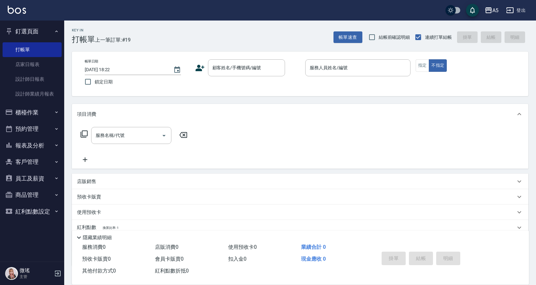
click at [29, 108] on button "櫃檯作業" at bounding box center [32, 112] width 59 height 17
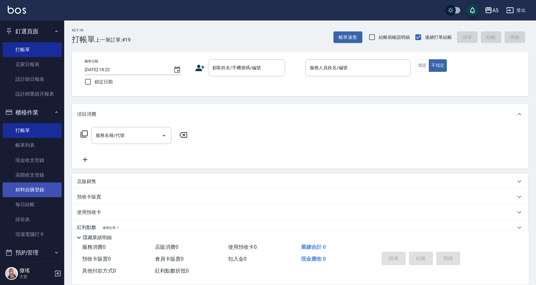
click at [40, 196] on link "材料自購登錄" at bounding box center [32, 189] width 59 height 15
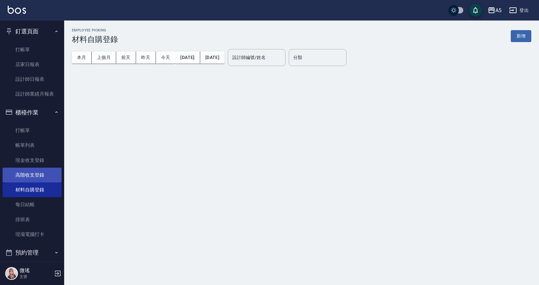
click at [36, 175] on link "高階收支登錄" at bounding box center [32, 175] width 59 height 15
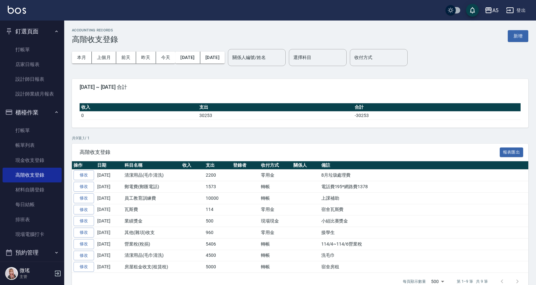
click at [516, 29] on div "ACCOUNTING RECORDS 高階收支登錄 新增" at bounding box center [300, 36] width 456 height 16
click at [520, 42] on div "ACCOUNTING RECORDS 高階收支登錄 新增" at bounding box center [300, 36] width 456 height 16
click at [517, 34] on button "新增" at bounding box center [517, 36] width 21 height 12
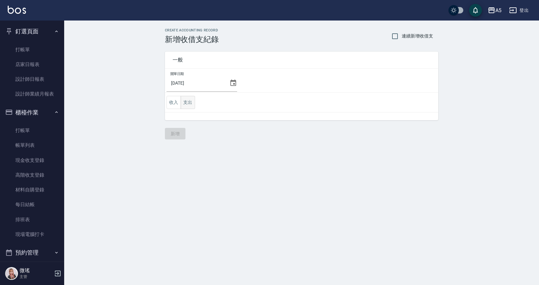
click at [189, 105] on button "支出" at bounding box center [188, 102] width 14 height 13
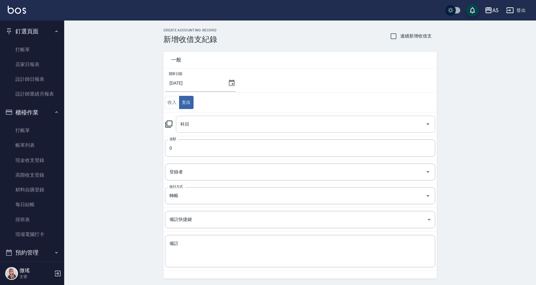
click at [200, 127] on input "科目" at bounding box center [301, 124] width 244 height 11
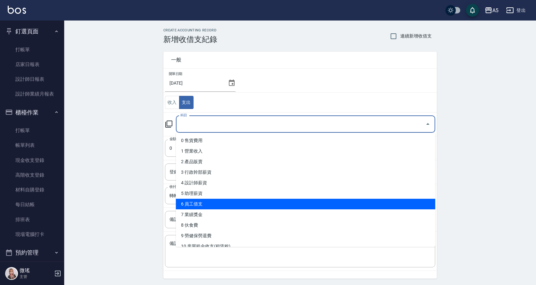
scroll to position [128, 0]
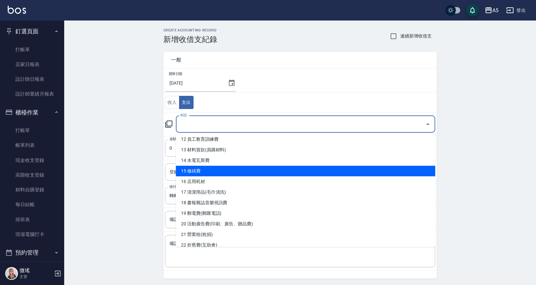
click at [207, 171] on li "15 修繕費" at bounding box center [305, 171] width 259 height 11
type input "15 修繕費"
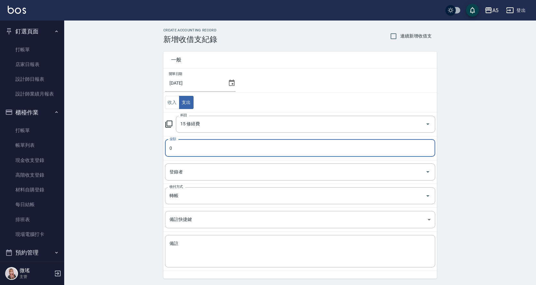
click at [195, 147] on input "0" at bounding box center [300, 147] width 270 height 17
type input "0600"
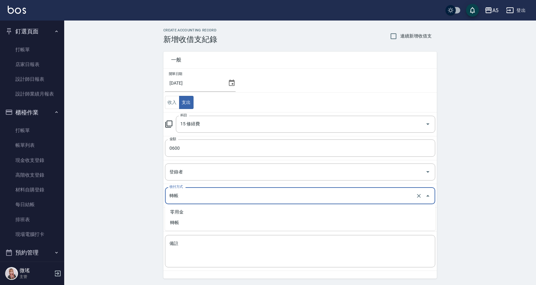
click at [198, 192] on input "轉帳" at bounding box center [291, 195] width 246 height 11
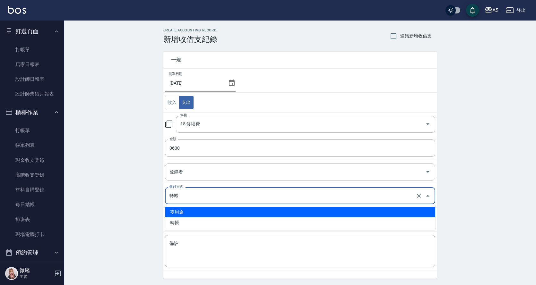
click at [199, 210] on li "零用金" at bounding box center [300, 212] width 270 height 11
type input "零用金"
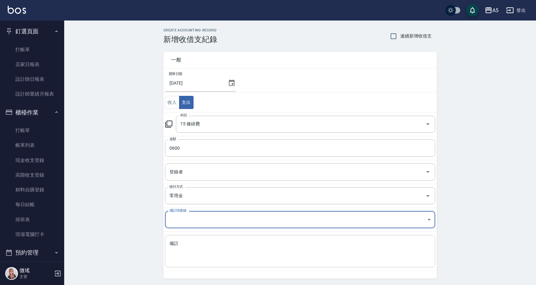
click at [199, 254] on textarea "備註" at bounding box center [299, 252] width 261 height 22
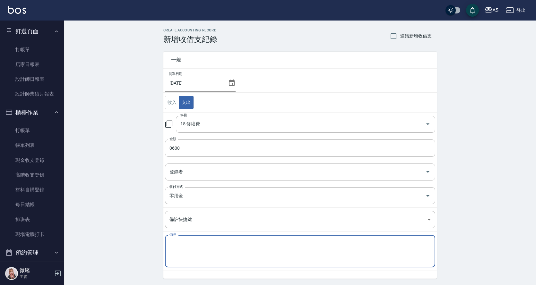
type textarea "x"
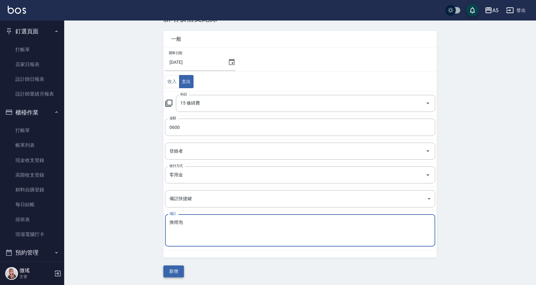
type textarea "換燈泡"
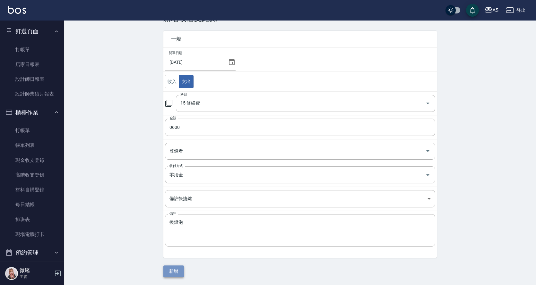
click at [175, 266] on button "新增" at bounding box center [173, 272] width 21 height 12
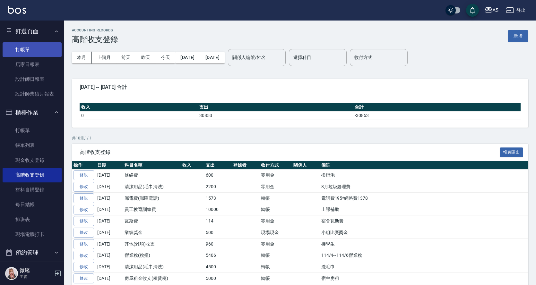
click at [31, 46] on link "打帳單" at bounding box center [32, 49] width 59 height 15
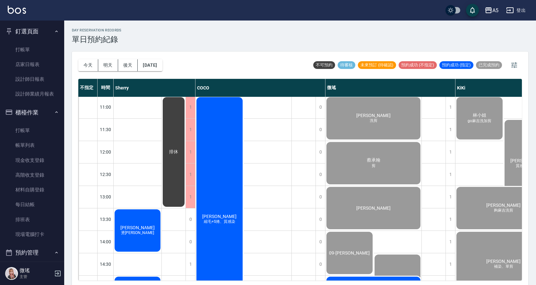
scroll to position [97, 0]
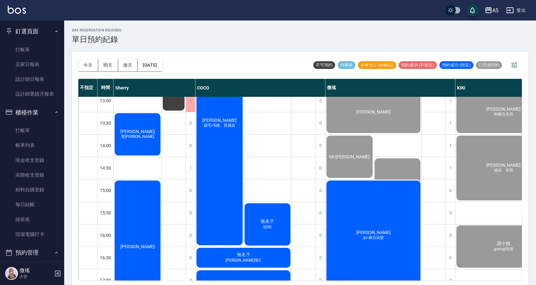
click at [120, 149] on div "[PERSON_NAME] 燙[PERSON_NAME]" at bounding box center [138, 134] width 48 height 44
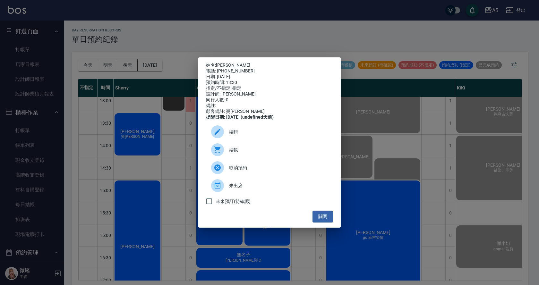
click at [248, 157] on div "結帳" at bounding box center [269, 150] width 127 height 18
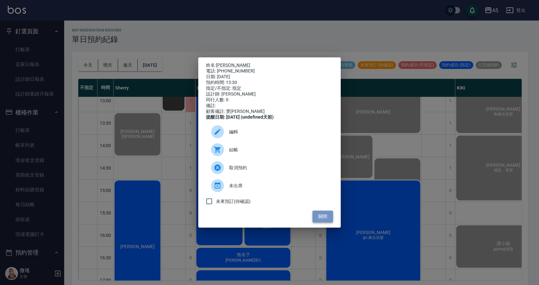
click at [324, 223] on button "關閉" at bounding box center [322, 217] width 21 height 12
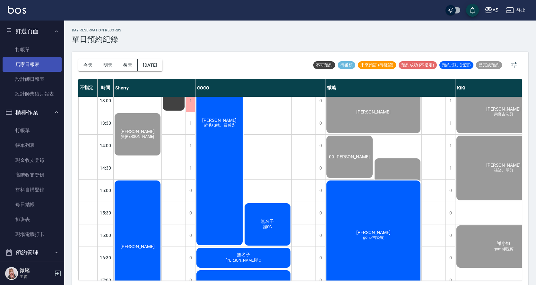
scroll to position [65, 0]
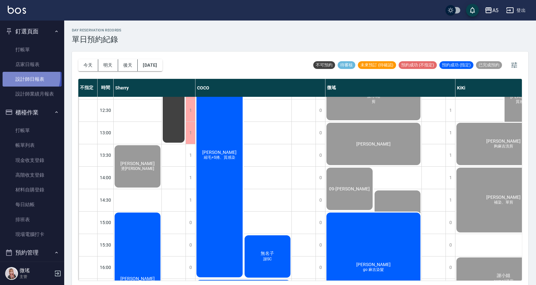
click at [23, 76] on link "設計師日報表" at bounding box center [32, 79] width 59 height 15
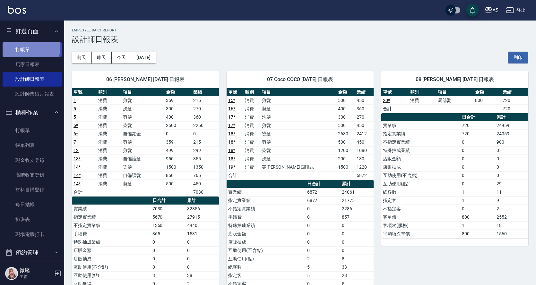
click at [22, 46] on link "打帳單" at bounding box center [32, 49] width 59 height 15
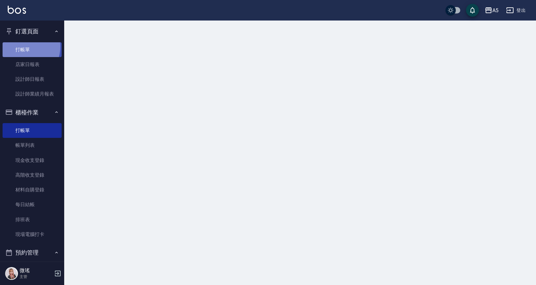
click at [22, 46] on link "打帳單" at bounding box center [32, 49] width 59 height 15
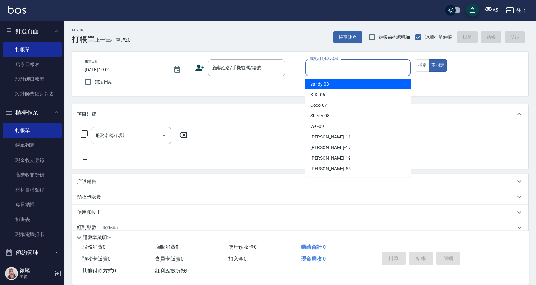
click at [345, 68] on input "服務人員姓名/編號" at bounding box center [357, 67] width 99 height 11
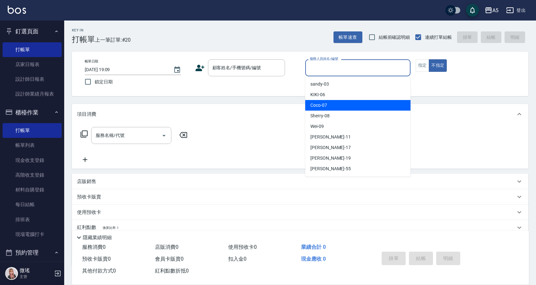
click at [358, 105] on div "Coco -07" at bounding box center [357, 105] width 105 height 11
type input "Coco-07"
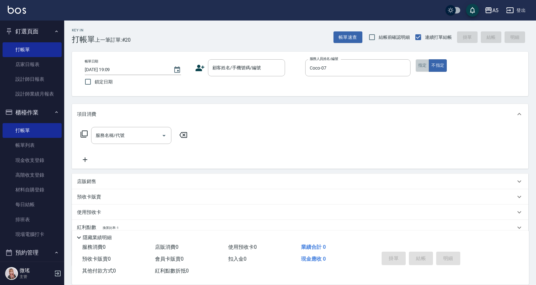
click at [418, 70] on button "指定" at bounding box center [422, 65] width 14 height 13
click at [264, 71] on input "顧客姓名/手機號碼/編號" at bounding box center [242, 67] width 62 height 11
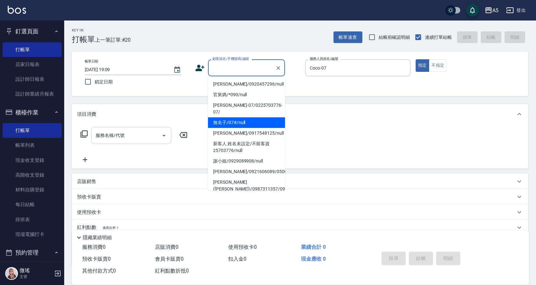
drag, startPoint x: 245, startPoint y: 114, endPoint x: 167, endPoint y: 137, distance: 81.0
click at [247, 117] on li "無名子/07#/null" at bounding box center [246, 122] width 77 height 11
type input "無名子/07#/null"
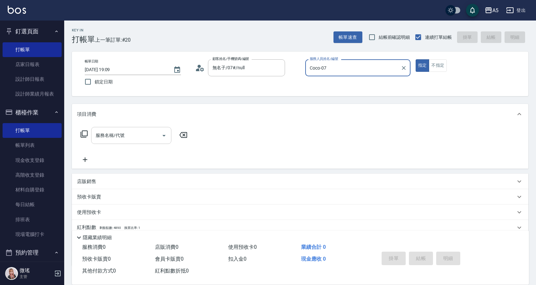
click at [137, 137] on input "服務名稱/代號" at bounding box center [126, 135] width 65 height 11
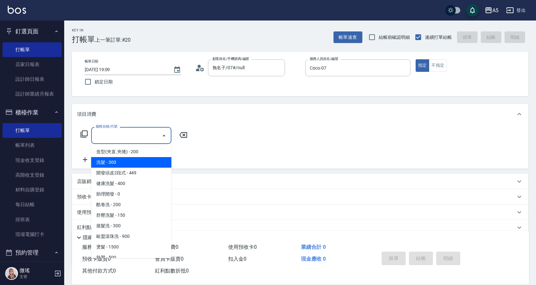
click at [140, 161] on span "洗髮 - 300" at bounding box center [131, 162] width 80 height 11
type input "洗髮(201)"
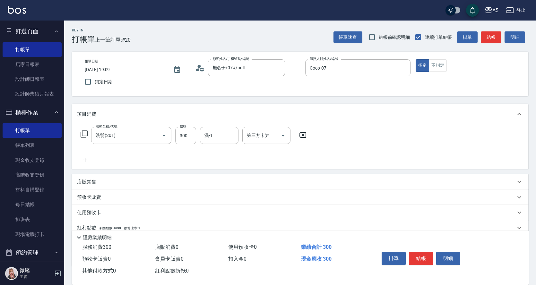
click at [87, 137] on icon at bounding box center [84, 134] width 8 height 8
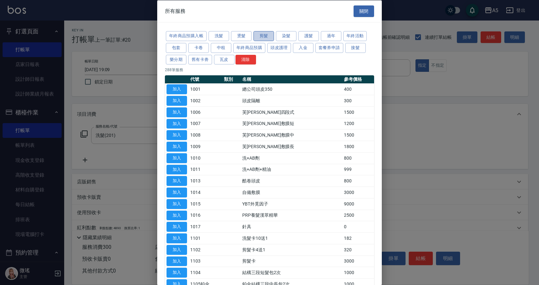
click at [253, 36] on button "剪髮" at bounding box center [263, 36] width 21 height 10
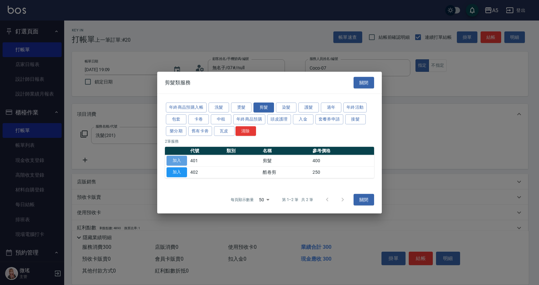
click at [171, 160] on button "加入" at bounding box center [176, 161] width 21 height 10
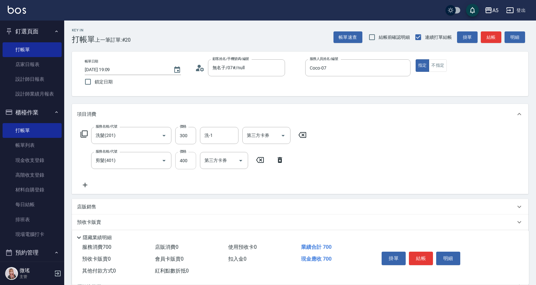
click at [192, 165] on input "400" at bounding box center [185, 160] width 21 height 17
type input "30"
type input "50"
type input "80"
type input "500"
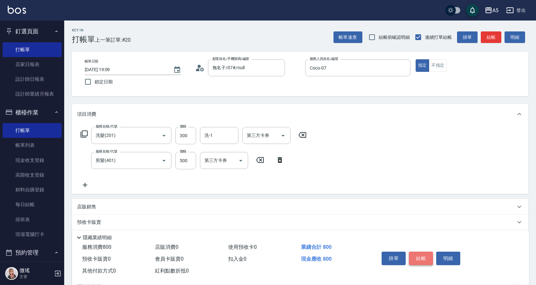
click at [417, 257] on button "結帳" at bounding box center [421, 258] width 24 height 13
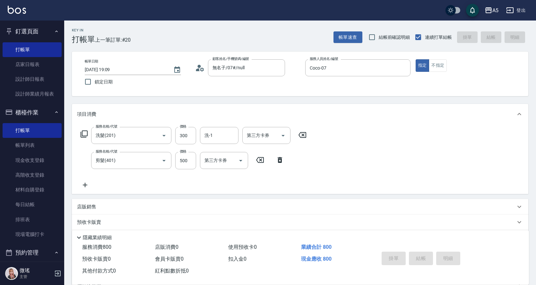
type input "2025/08/10 19:15"
type input "0"
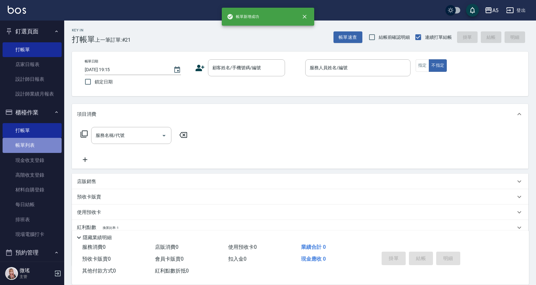
click at [40, 148] on link "帳單列表" at bounding box center [32, 145] width 59 height 15
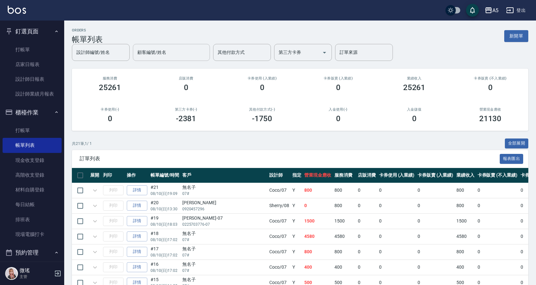
click at [154, 51] on div "顧客編號/姓名 顧客編號/姓名" at bounding box center [171, 52] width 77 height 17
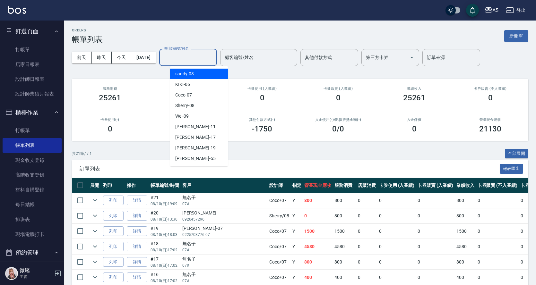
click at [180, 56] on input "設計師編號/姓名" at bounding box center [188, 57] width 52 height 11
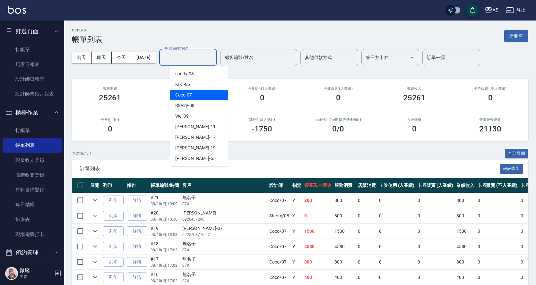
click at [191, 94] on span "Coco -07" at bounding box center [183, 95] width 17 height 7
type input "Coco-07"
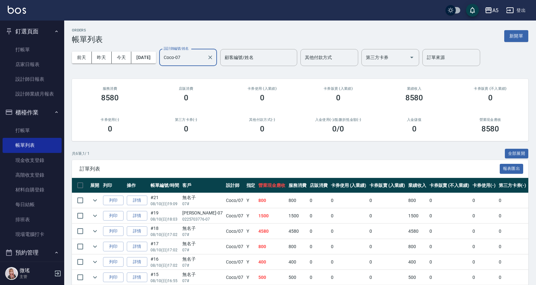
scroll to position [30, 0]
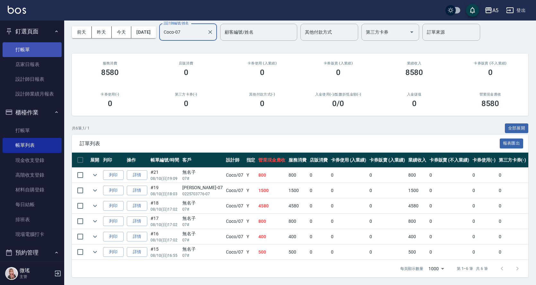
click at [26, 49] on link "打帳單" at bounding box center [32, 49] width 59 height 15
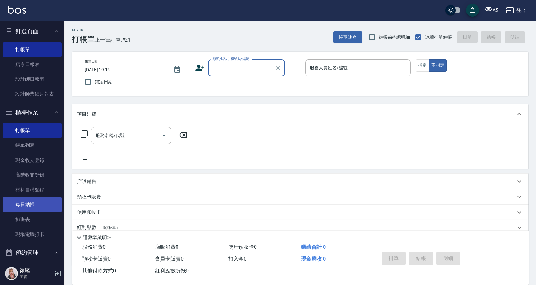
click at [38, 203] on link "每日結帳" at bounding box center [32, 204] width 59 height 15
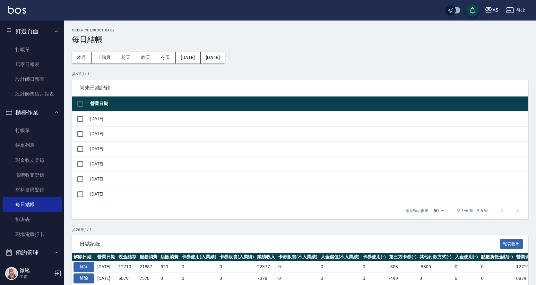
click at [95, 198] on td "[DATE]" at bounding box center [308, 194] width 439 height 15
click at [89, 198] on td "[DATE]" at bounding box center [308, 194] width 439 height 15
click at [84, 194] on input "checkbox" at bounding box center [79, 194] width 13 height 13
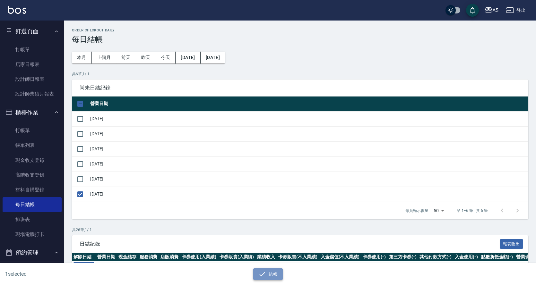
click at [271, 275] on button "結帳" at bounding box center [268, 274] width 30 height 12
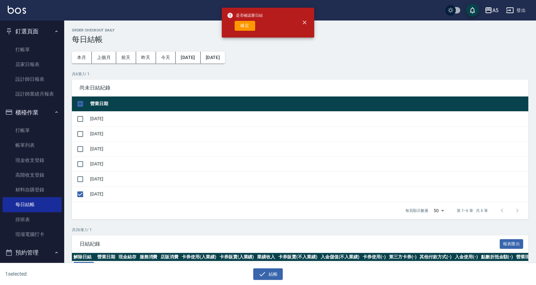
click at [237, 32] on div "是否確認要日結 確定" at bounding box center [245, 23] width 36 height 26
click at [243, 24] on button "確定" at bounding box center [244, 26] width 21 height 10
checkbox input "false"
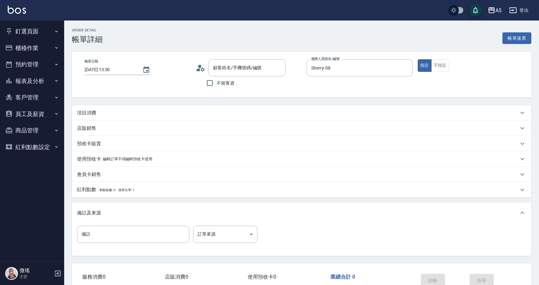
click at [182, 117] on div "項目消費" at bounding box center [301, 112] width 459 height 15
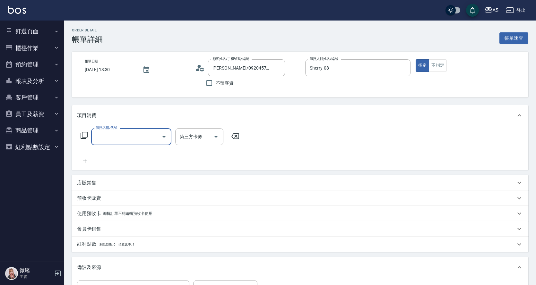
type input "[PERSON_NAME]/0920457296/null"
click at [132, 135] on input "服務名稱/代號" at bounding box center [126, 136] width 65 height 11
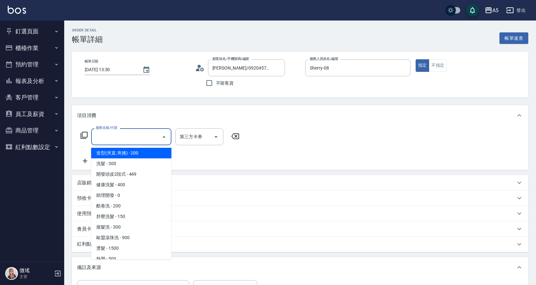
type input "5"
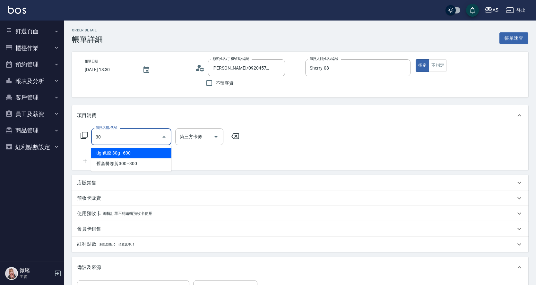
type input "303"
type input "90"
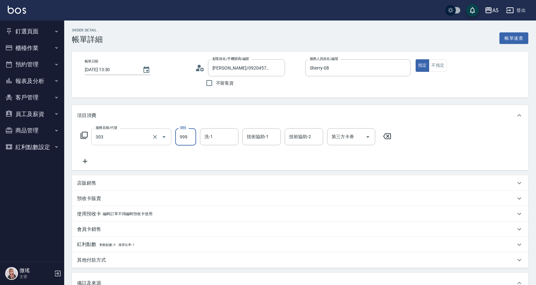
type input "局部燙(303)"
type input "8"
type input "0"
type input "800"
type input "80"
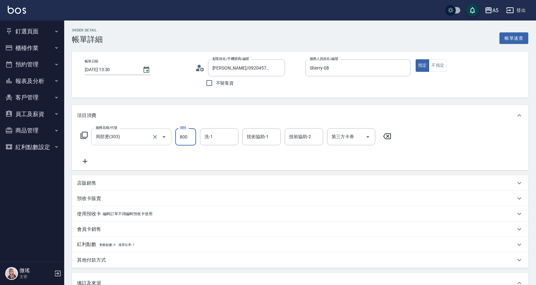
type input "800"
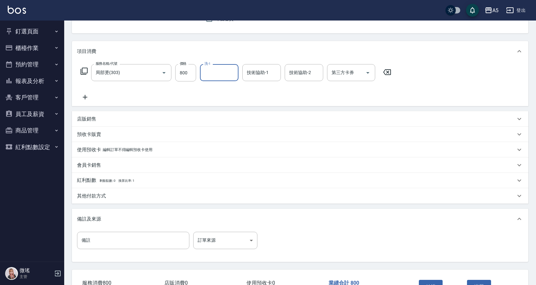
scroll to position [96, 0]
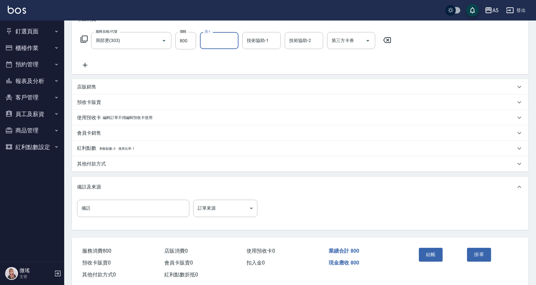
click at [135, 170] on div "其他付款方式" at bounding box center [300, 163] width 456 height 15
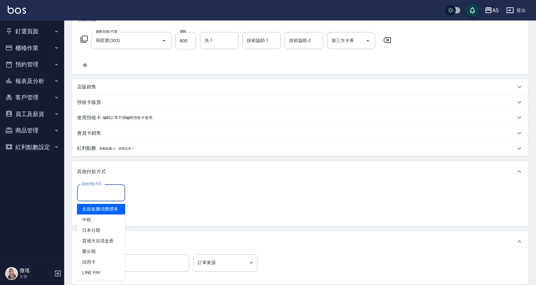
click at [116, 196] on input "其他付款方式" at bounding box center [101, 192] width 42 height 11
click at [104, 218] on span "中租" at bounding box center [101, 220] width 48 height 11
type input "中租"
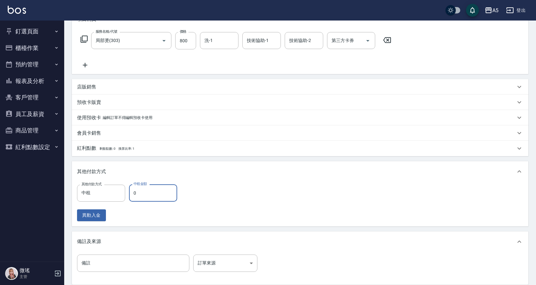
click at [137, 201] on input "0" at bounding box center [153, 192] width 48 height 17
type input "88"
type input "70"
type input "800"
type input "0"
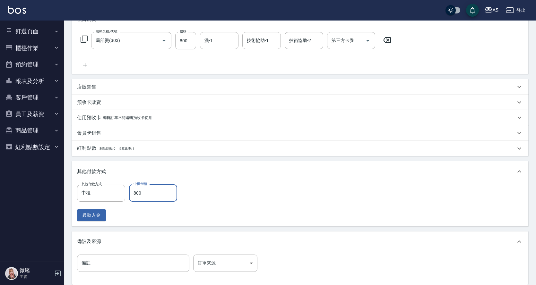
type input "800"
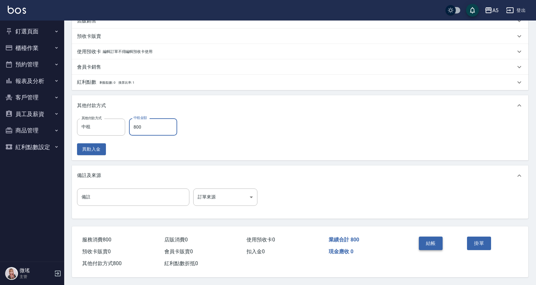
click at [435, 243] on button "結帳" at bounding box center [430, 243] width 24 height 13
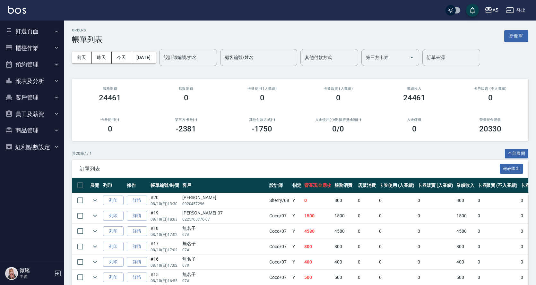
click at [38, 63] on button "預約管理" at bounding box center [32, 64] width 59 height 17
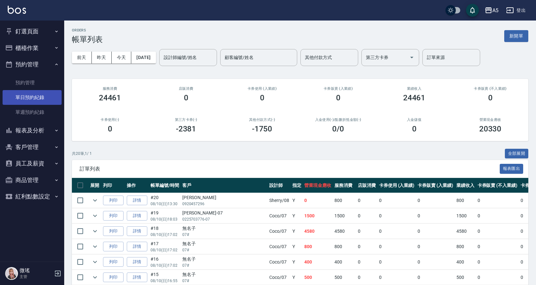
click at [39, 102] on link "單日預約紀錄" at bounding box center [32, 97] width 59 height 15
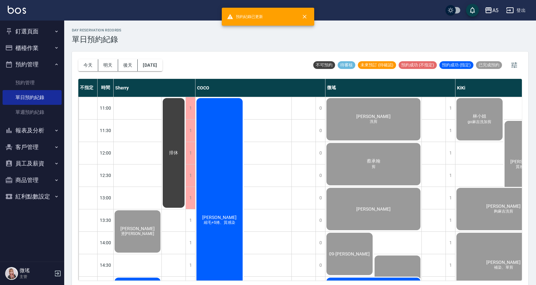
click at [30, 47] on button "櫃檯作業" at bounding box center [32, 48] width 59 height 17
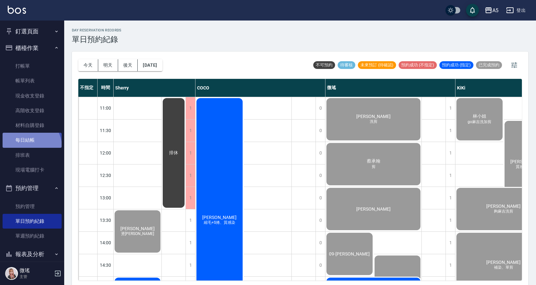
click at [30, 147] on link "每日結帳" at bounding box center [32, 140] width 59 height 15
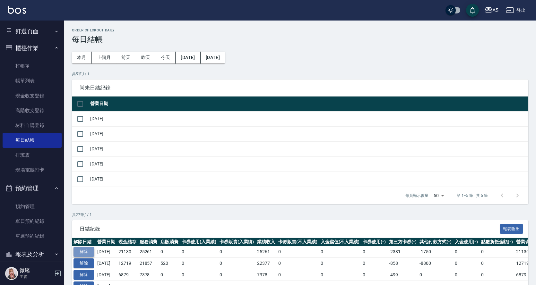
click at [88, 252] on button "解除" at bounding box center [83, 252] width 21 height 10
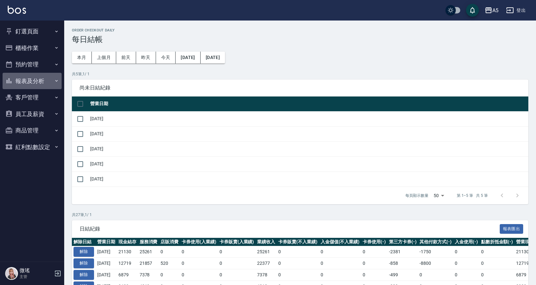
click at [37, 79] on button "報表及分析" at bounding box center [32, 81] width 59 height 17
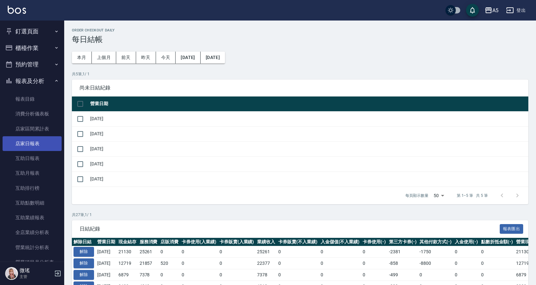
click at [39, 144] on link "店家日報表" at bounding box center [32, 143] width 59 height 15
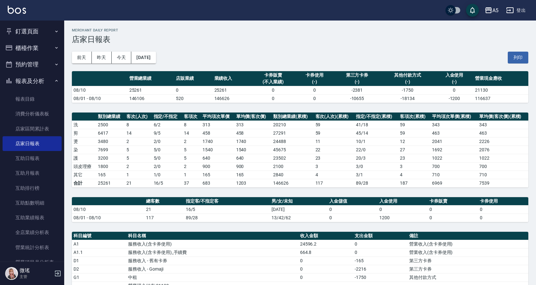
scroll to position [156, 0]
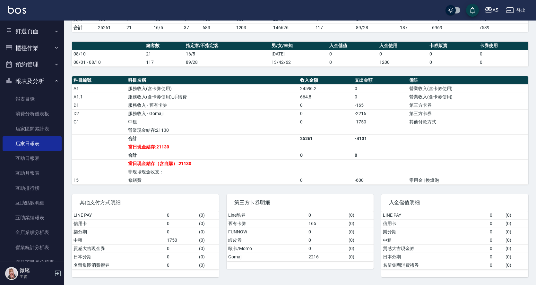
click at [23, 59] on button "預約管理" at bounding box center [32, 64] width 59 height 17
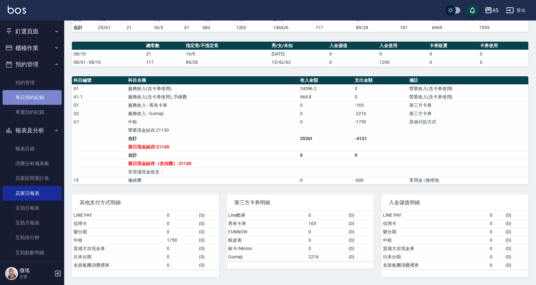
click at [40, 97] on link "單日預約紀錄" at bounding box center [32, 97] width 59 height 15
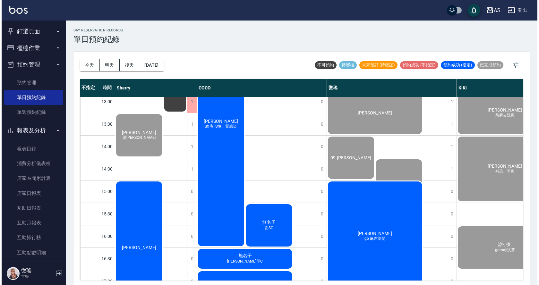
scroll to position [128, 0]
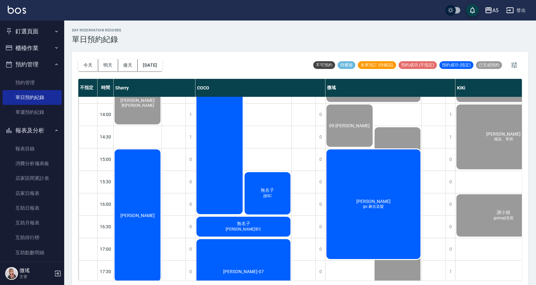
click at [144, 125] on div "[PERSON_NAME]" at bounding box center [138, 103] width 48 height 44
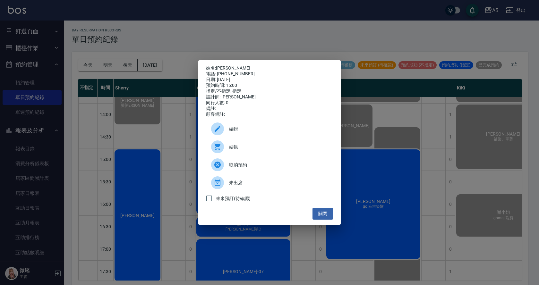
click at [245, 146] on div "結帳" at bounding box center [269, 147] width 127 height 18
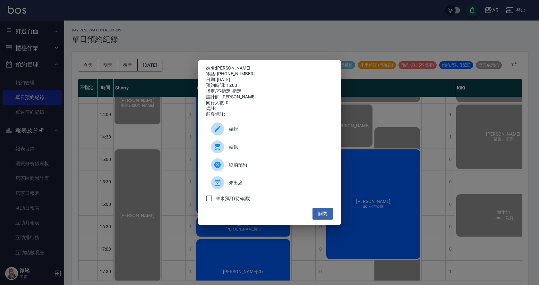
click at [300, 135] on div "編輯" at bounding box center [269, 129] width 127 height 18
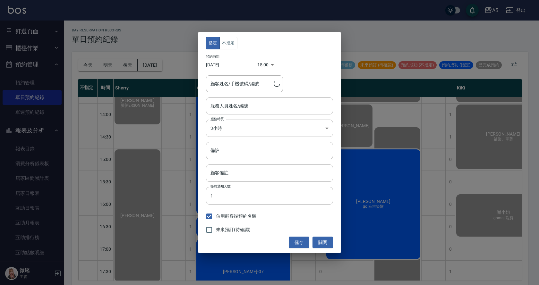
type input "Sherry-08"
type input "游豐宇/0988374667/0988374667_AT34"
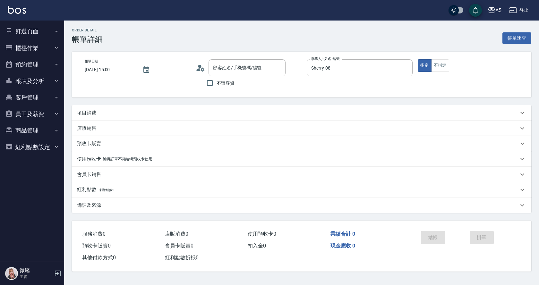
click at [213, 110] on div "項目消費" at bounding box center [297, 113] width 441 height 7
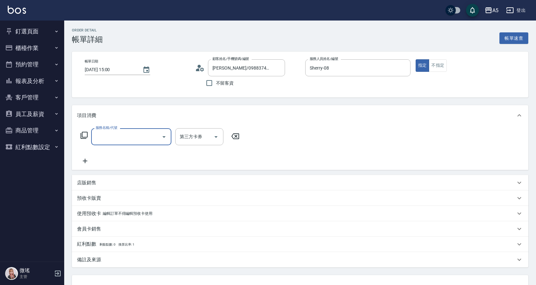
type input "游豐宇/0988374667/0988374667_AT34"
click at [135, 140] on input "服務名稱/代號" at bounding box center [126, 136] width 65 height 11
type input "301"
type input "150"
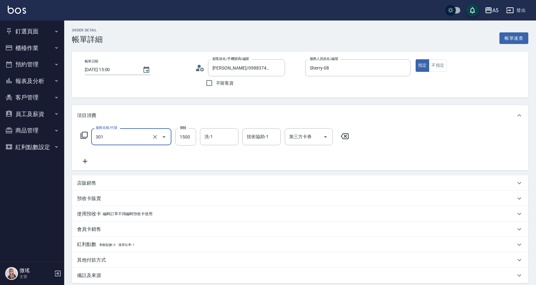
type input "燙髮(301)"
type input "1"
type input "0"
type input "18"
type input "10"
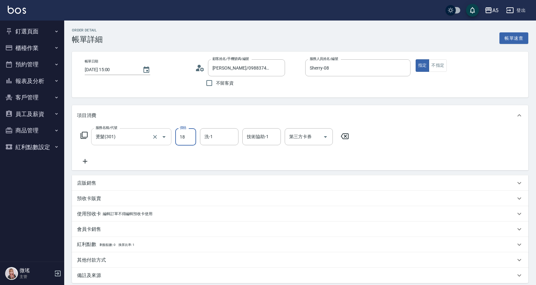
type input "180"
type input "1800"
type input "sandy-03"
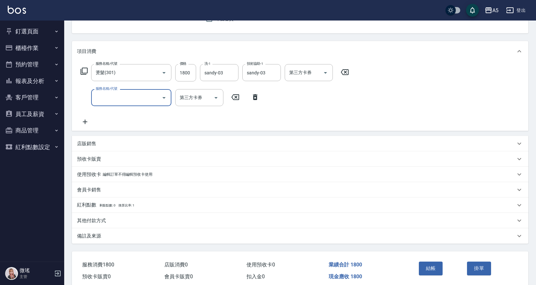
scroll to position [92, 0]
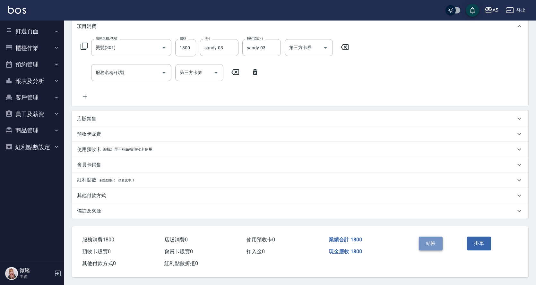
click at [425, 240] on button "結帳" at bounding box center [430, 243] width 24 height 13
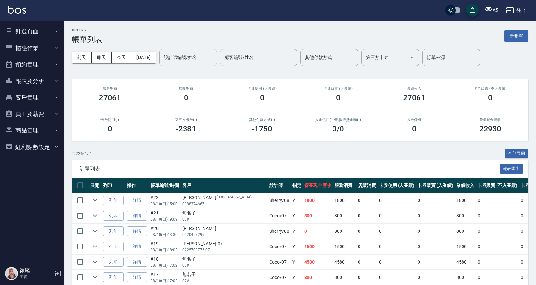
click at [30, 47] on button "櫃檯作業" at bounding box center [32, 48] width 59 height 17
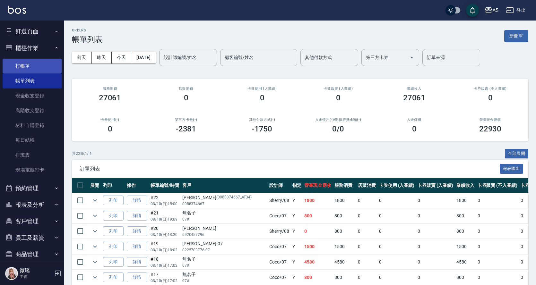
click at [34, 67] on link "打帳單" at bounding box center [32, 66] width 59 height 15
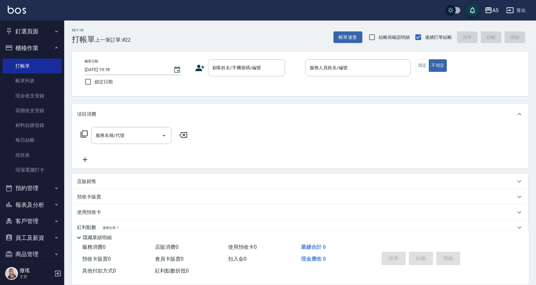
click at [195, 68] on icon at bounding box center [200, 68] width 10 height 10
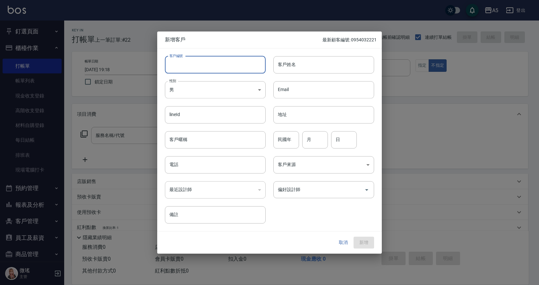
click at [215, 62] on input "客戶編號" at bounding box center [215, 64] width 101 height 17
type input "0929080897"
click at [217, 95] on body "A5 登出 釘選頁面 打帳單 店家日報表 設計師日報表 設計師業績月報表 櫃檯作業 打帳單 帳單列表 現金收支登錄 高階收支登錄 材料自購登錄 每日結帳 排班…" at bounding box center [269, 164] width 539 height 328
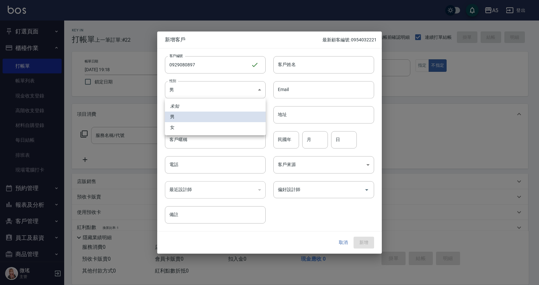
click at [189, 128] on li "女" at bounding box center [215, 127] width 101 height 11
type input "FEMALE"
click at [199, 163] on input "電話" at bounding box center [215, 164] width 101 height 17
drag, startPoint x: 214, startPoint y: 75, endPoint x: 209, endPoint y: 71, distance: 6.4
click at [213, 74] on div "性別 女 FEMALE 性別" at bounding box center [211, 85] width 108 height 25
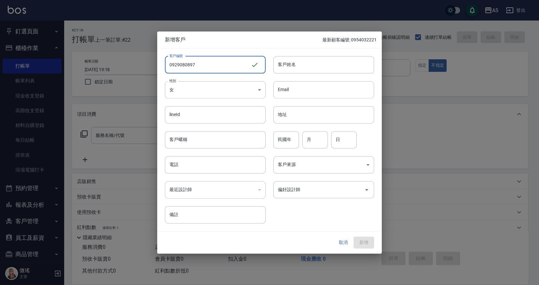
drag, startPoint x: 207, startPoint y: 67, endPoint x: 14, endPoint y: 79, distance: 193.5
click at [17, 79] on div "新增客戶 最新顧客編號: 0954032221 客戶編號 0929080897 ​ 客戶編號 客戶姓名 客戶姓名 性別 女 FEMALE 性別 Email E…" at bounding box center [269, 142] width 539 height 285
click at [175, 170] on input "電話" at bounding box center [215, 164] width 101 height 17
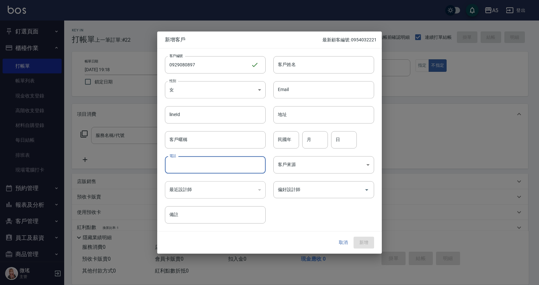
paste input "0929080897"
type input "0929080897"
click at [189, 193] on div "​" at bounding box center [215, 189] width 101 height 17
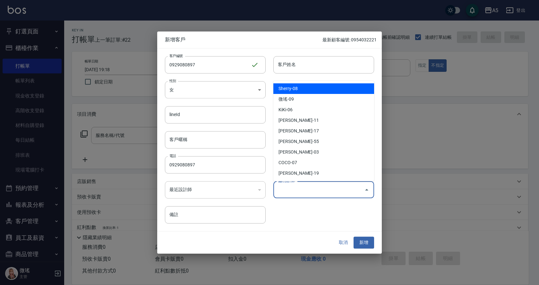
click at [312, 193] on input "偏好設計師" at bounding box center [318, 189] width 85 height 11
drag, startPoint x: 298, startPoint y: 89, endPoint x: 293, endPoint y: 81, distance: 9.3
click at [298, 89] on li "Sherry-08" at bounding box center [323, 88] width 101 height 11
type input "Sherry"
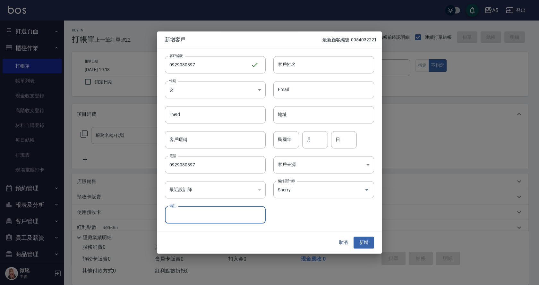
click at [293, 75] on div "Email Email" at bounding box center [320, 85] width 108 height 25
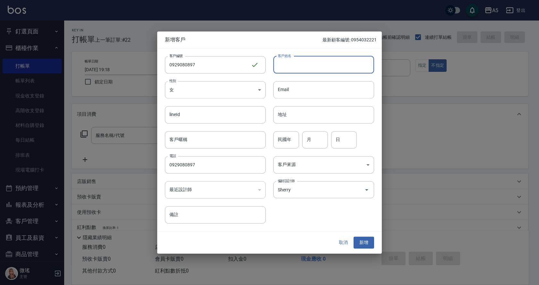
click at [294, 68] on input "客戶姓名" at bounding box center [323, 64] width 101 height 17
type input "ㄑ"
type input "蔡喬怡"
click at [368, 238] on button "新增" at bounding box center [363, 243] width 21 height 12
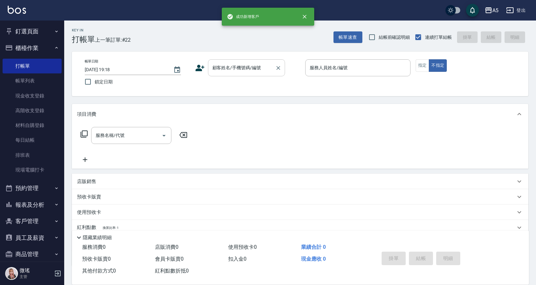
click at [237, 73] on div "顧客姓名/手機號碼/編號" at bounding box center [246, 67] width 77 height 17
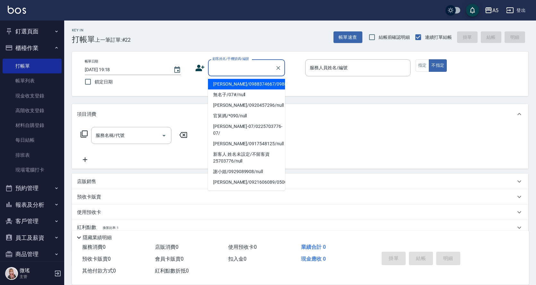
paste input "0929080897"
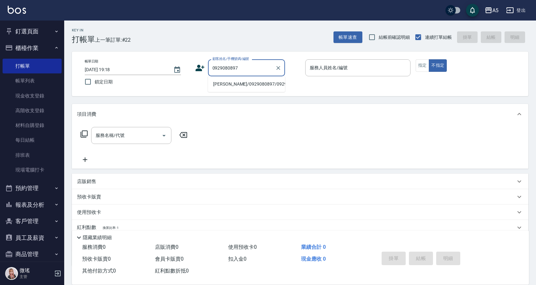
click at [218, 89] on li "蔡喬怡/0929080897/0929080897" at bounding box center [246, 84] width 77 height 11
type input "蔡喬怡/0929080897/0929080897"
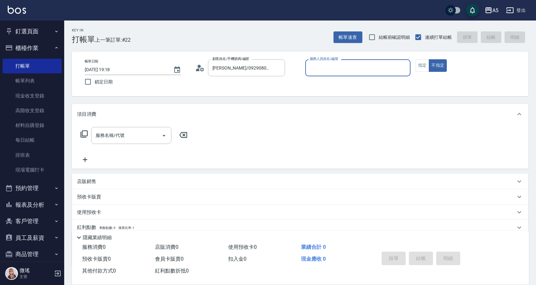
type input "Sherry-08"
drag, startPoint x: 148, startPoint y: 148, endPoint x: 147, endPoint y: 132, distance: 15.8
click at [148, 147] on div "服務名稱/代號 服務名稱/代號" at bounding box center [134, 145] width 114 height 37
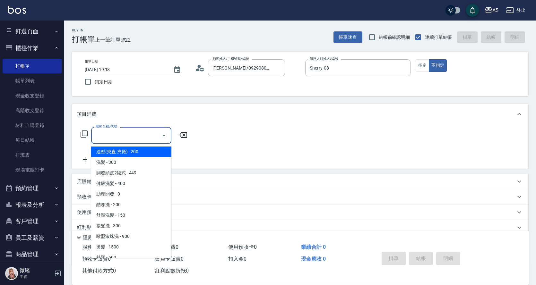
click at [146, 132] on input "服務名稱/代號" at bounding box center [126, 135] width 65 height 11
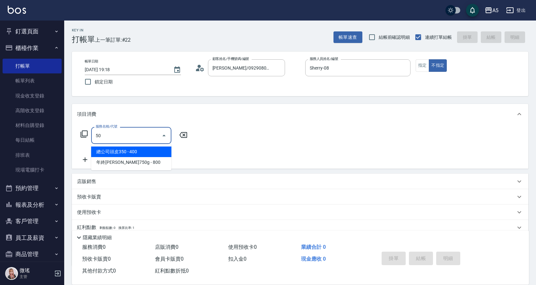
type input "501"
type input "100"
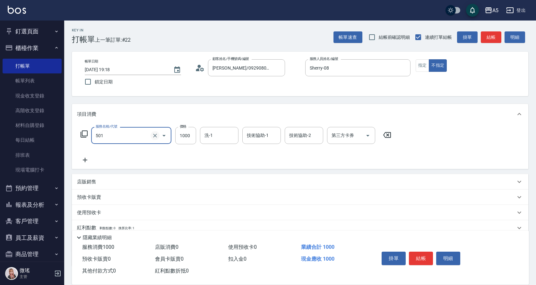
type input "染髮(501)"
type input "2"
type input "0"
type input "20"
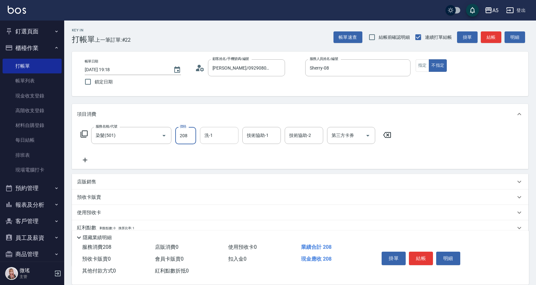
type input "2080"
type input "200"
type input "2080"
type input "0"
click at [212, 139] on input "洗-1" at bounding box center [219, 135] width 33 height 11
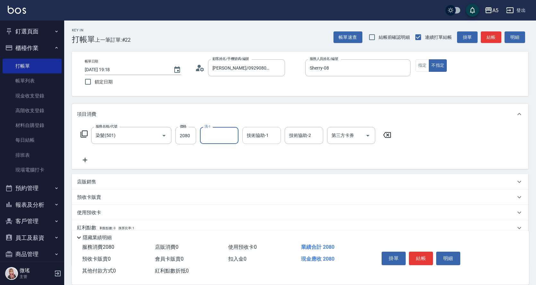
click at [248, 134] on input "技術協助-1" at bounding box center [261, 135] width 33 height 11
type input "03"
click at [425, 254] on button "結帳" at bounding box center [421, 258] width 24 height 13
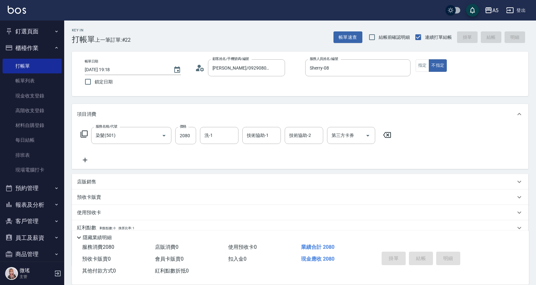
type input "2025/08/10 19:19"
type input "0"
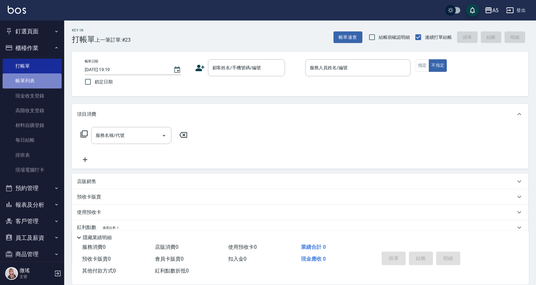
click at [46, 77] on link "帳單列表" at bounding box center [32, 80] width 59 height 15
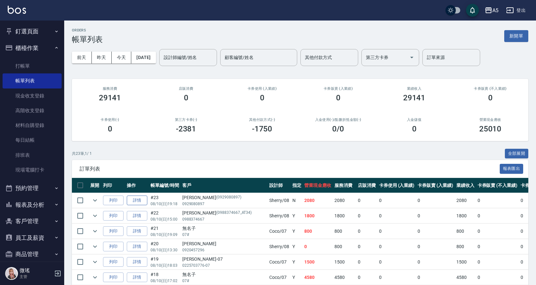
click at [144, 196] on link "詳情" at bounding box center [137, 201] width 21 height 10
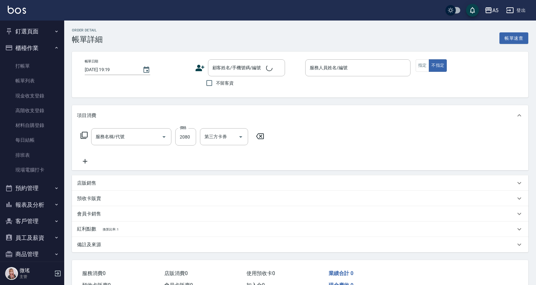
type input "2025/08/10 19:18"
type input "Sherry-08"
type input "200"
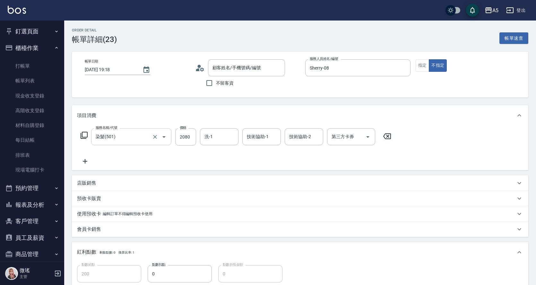
type input "染髮(501)"
click at [144, 139] on input "染髮(501)" at bounding box center [122, 136] width 56 height 11
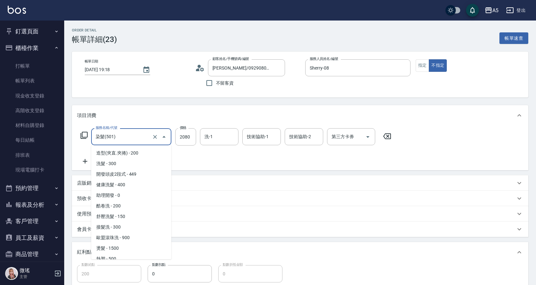
type input "蔡喬怡/0929080897/0929080897"
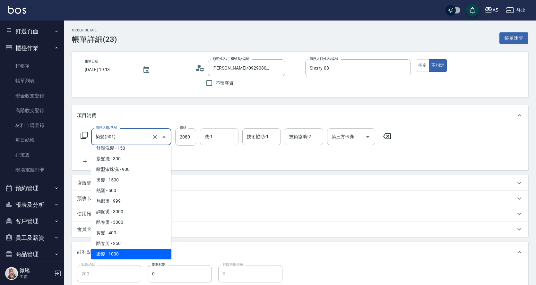
click at [216, 138] on input "洗-1" at bounding box center [219, 136] width 33 height 11
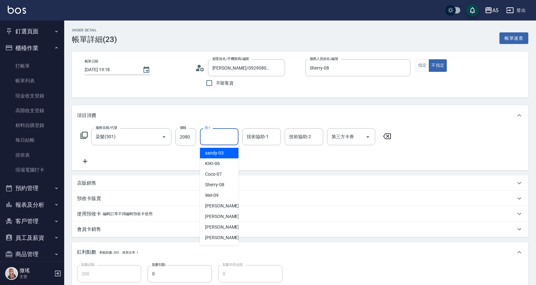
type input "sandy-03"
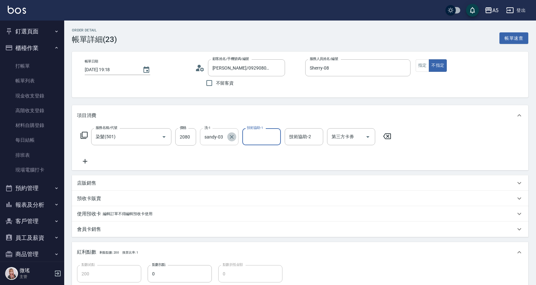
click at [231, 138] on icon "Clear" at bounding box center [231, 137] width 6 height 6
click at [265, 136] on input "技術協助-1" at bounding box center [261, 136] width 33 height 11
type input "sandy-03"
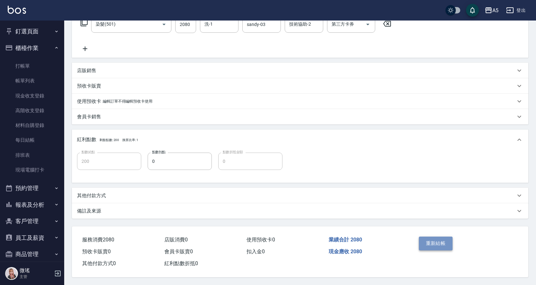
click at [420, 247] on button "重新結帳" at bounding box center [435, 243] width 34 height 13
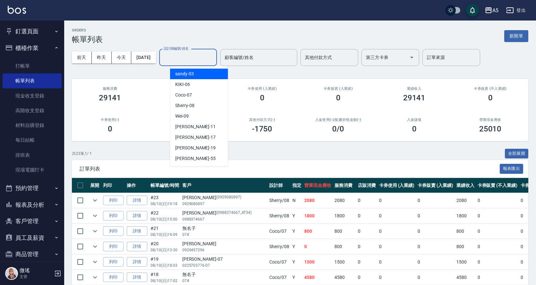
click at [196, 62] on input "設計師編號/姓名" at bounding box center [188, 57] width 52 height 11
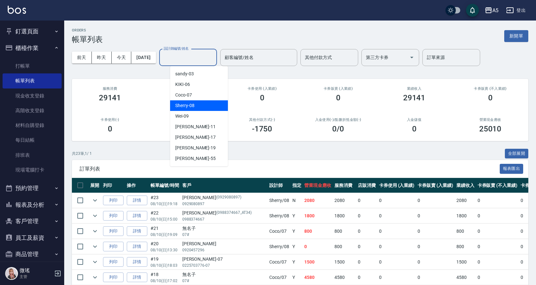
click at [201, 106] on div "Sherry -08" at bounding box center [199, 105] width 58 height 11
type input "Sherry-08"
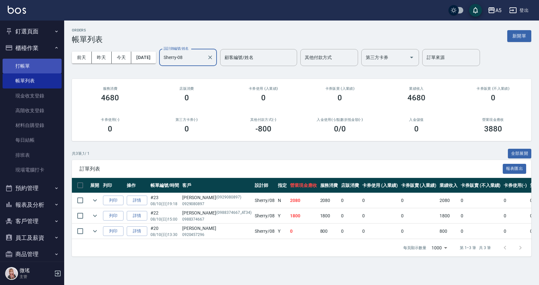
click at [51, 65] on link "打帳單" at bounding box center [32, 66] width 59 height 15
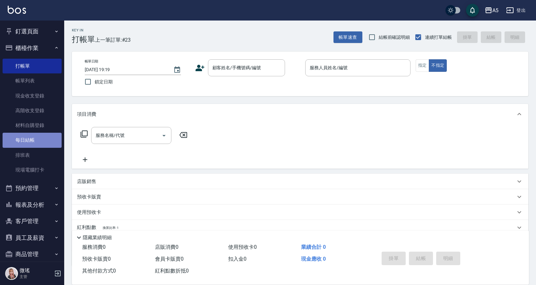
click at [39, 147] on link "每日結帳" at bounding box center [32, 140] width 59 height 15
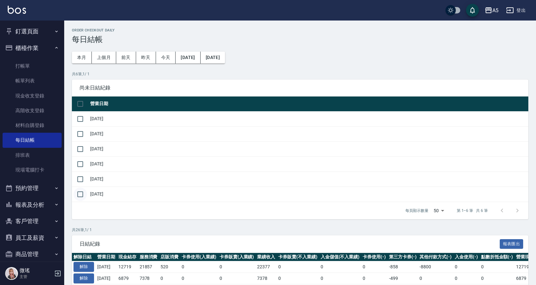
click at [85, 197] on input "checkbox" at bounding box center [79, 194] width 13 height 13
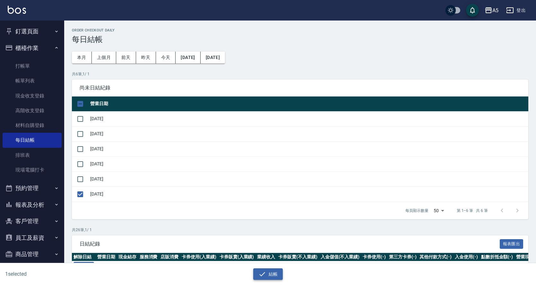
drag, startPoint x: 266, startPoint y: 268, endPoint x: 270, endPoint y: 273, distance: 6.7
click at [270, 273] on div "結帳" at bounding box center [265, 271] width 265 height 17
click at [271, 274] on button "結帳" at bounding box center [268, 274] width 30 height 12
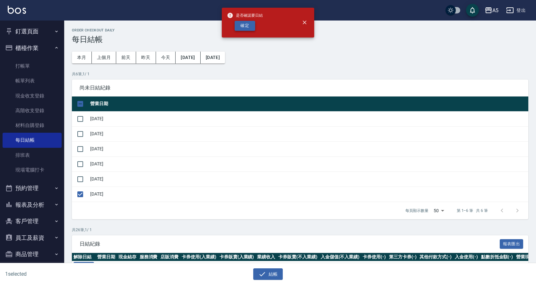
click at [245, 25] on button "確定" at bounding box center [244, 26] width 21 height 10
checkbox input "false"
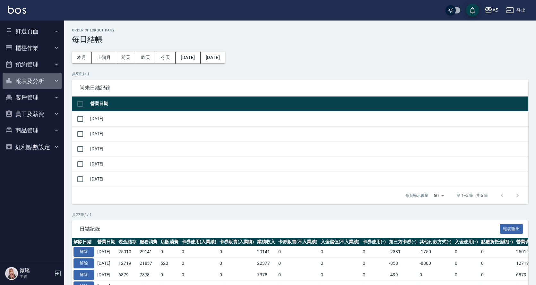
click at [43, 86] on button "報表及分析" at bounding box center [32, 81] width 59 height 17
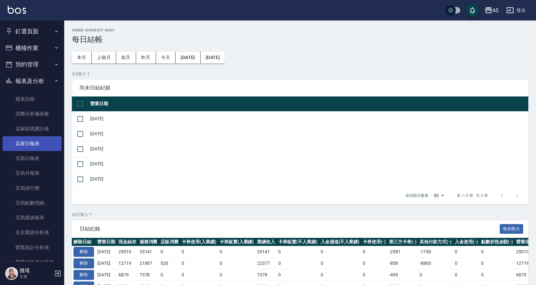
click at [35, 142] on link "店家日報表" at bounding box center [32, 143] width 59 height 15
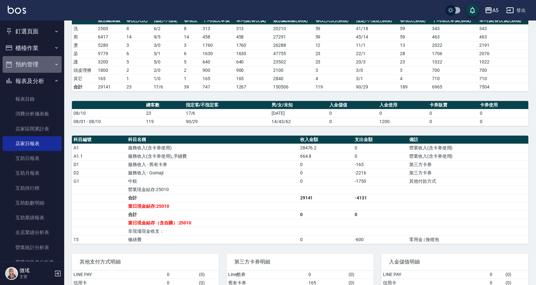
click at [43, 66] on button "預約管理" at bounding box center [32, 64] width 59 height 17
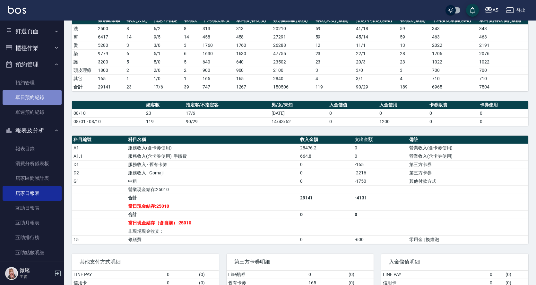
click at [41, 96] on link "單日預約紀錄" at bounding box center [32, 97] width 59 height 15
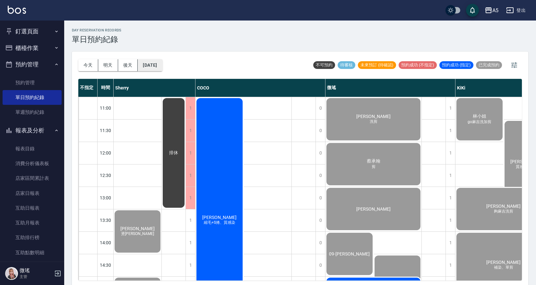
click at [162, 63] on button "[DATE]" at bounding box center [150, 65] width 24 height 12
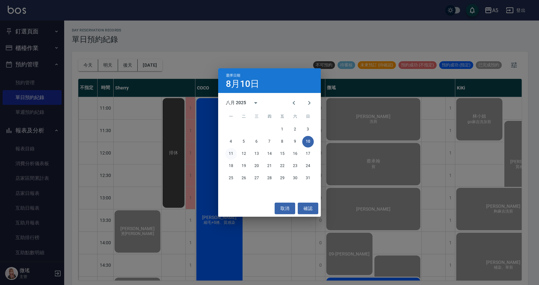
click at [232, 154] on button "11" at bounding box center [231, 154] width 12 height 12
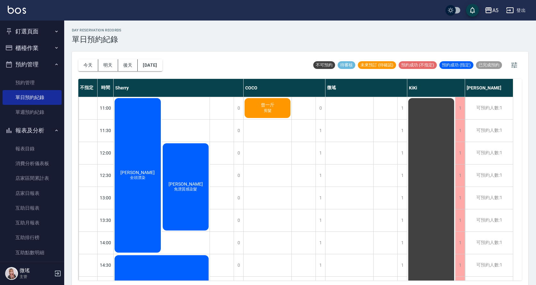
drag, startPoint x: 279, startPoint y: 111, endPoint x: 266, endPoint y: 113, distance: 13.3
drag, startPoint x: 266, startPoint y: 113, endPoint x: 257, endPoint y: 109, distance: 9.8
click at [162, 109] on div "曾一斤 剪髮" at bounding box center [138, 175] width 48 height 156
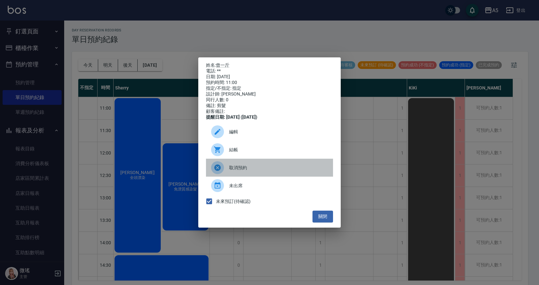
click at [224, 173] on div at bounding box center [220, 167] width 18 height 13
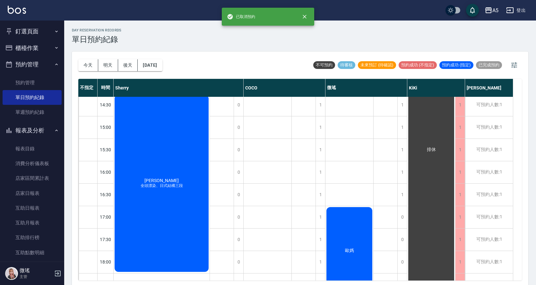
scroll to position [225, 0]
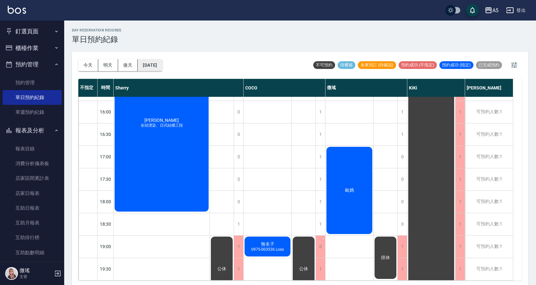
click at [149, 69] on button "[DATE]" at bounding box center [150, 65] width 24 height 12
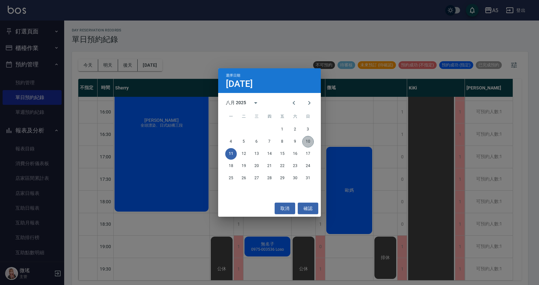
click at [312, 139] on button "10" at bounding box center [308, 142] width 12 height 12
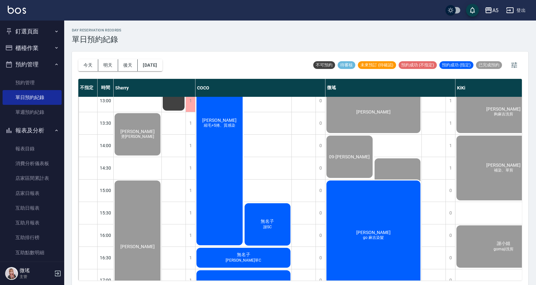
scroll to position [161, 0]
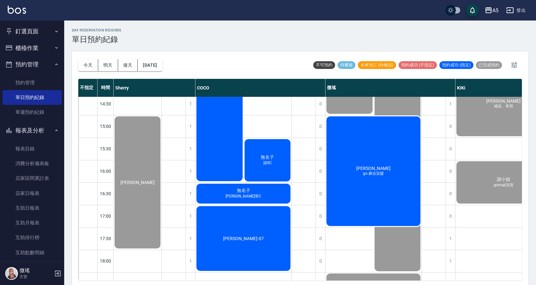
click at [273, 166] on div "無名子 [PERSON_NAME]" at bounding box center [267, 160] width 48 height 44
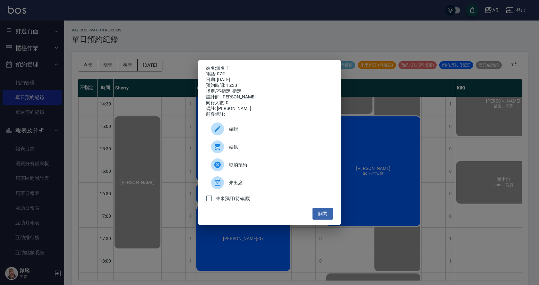
click at [239, 168] on span "取消預約" at bounding box center [278, 165] width 99 height 7
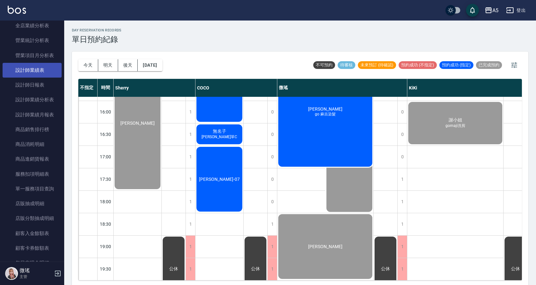
scroll to position [417, 0]
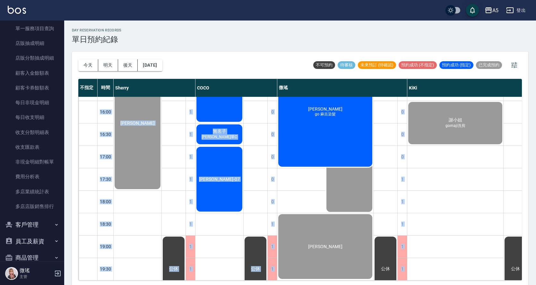
click at [319, 198] on div "day Reservation records 單日預約紀錄 [DATE] [DATE] [DATE] [DATE] 不可預約 待審核 未來預訂 (待確認) …" at bounding box center [299, 154] width 471 height 266
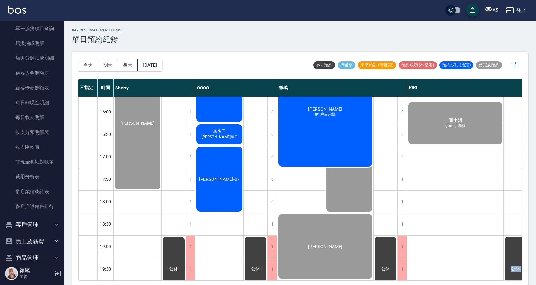
scroll to position [2, 0]
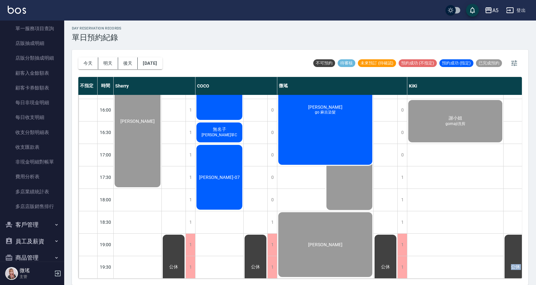
drag, startPoint x: 538, startPoint y: 298, endPoint x: 0, endPoint y: 128, distance: 564.6
click at [413, 285] on html "A5 登出 釘選頁面 打帳單 店家日報表 設計師日報表 設計師業績月報表 櫃檯作業 打帳單 帳單列表 現金收支登錄 高階收支登錄 材料自購登錄 每日結帳 排班…" at bounding box center [268, 141] width 536 height 287
drag, startPoint x: 1, startPoint y: 127, endPoint x: 27, endPoint y: 116, distance: 28.0
click at [14, 121] on nav "釘選頁面 打帳單 店家日報表 設計師日報表 設計師業績月報表 櫃檯作業 打帳單 帳單列表 現金收支登錄 高階收支登錄 材料自購登錄 每日結帳 排班表 現場電腦…" at bounding box center [32, 141] width 64 height 241
drag, startPoint x: 204, startPoint y: 211, endPoint x: 190, endPoint y: 211, distance: 14.1
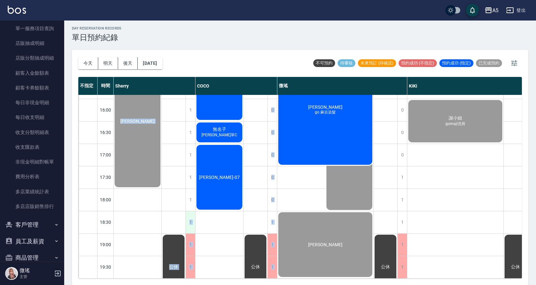
click at [190, 211] on div "11:00 11:30 12:00 12:30 13:00 13:30 14:00 14:30 15:00 15:30 16:00 16:30 17:00 1…" at bounding box center [331, 76] width 507 height 404
